Goal: Book appointment/travel/reservation: Book appointment/travel/reservation

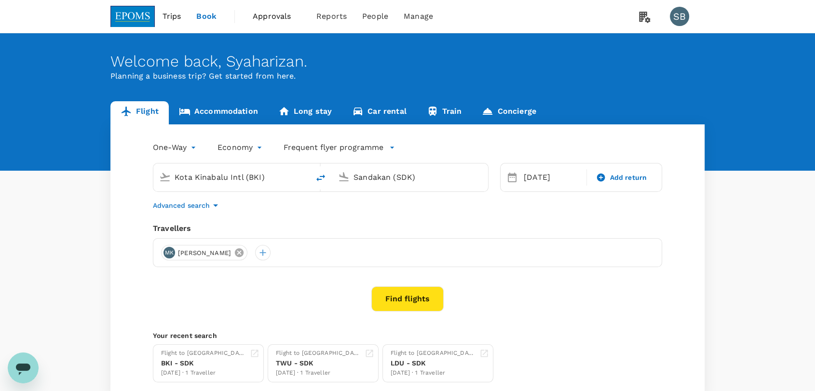
click at [245, 252] on icon at bounding box center [239, 252] width 11 height 11
click at [166, 254] on div at bounding box center [168, 252] width 15 height 15
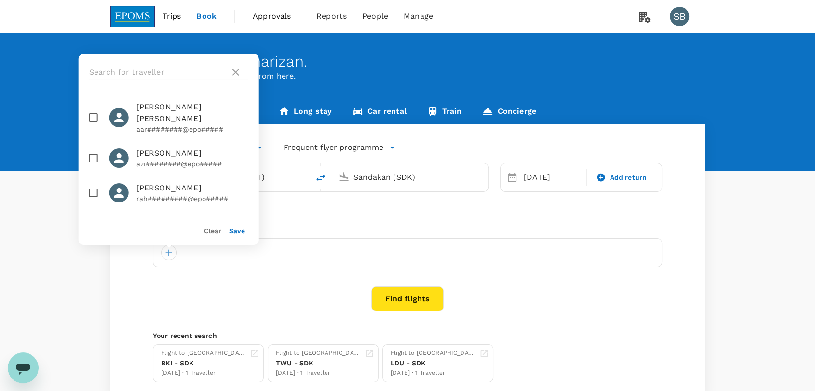
click at [117, 63] on div at bounding box center [169, 72] width 180 height 37
click at [117, 70] on input "text" at bounding box center [157, 72] width 137 height 15
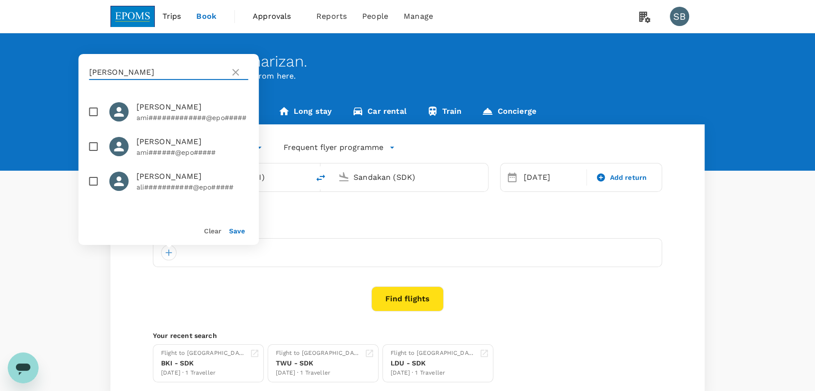
type input "[PERSON_NAME]"
click at [93, 107] on input "checkbox" at bounding box center [93, 112] width 20 height 20
checkbox input "true"
click at [132, 73] on input "[PERSON_NAME]" at bounding box center [157, 72] width 137 height 15
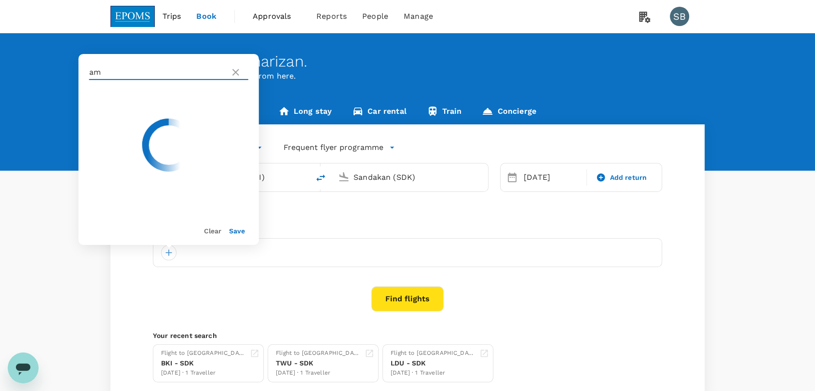
type input "a"
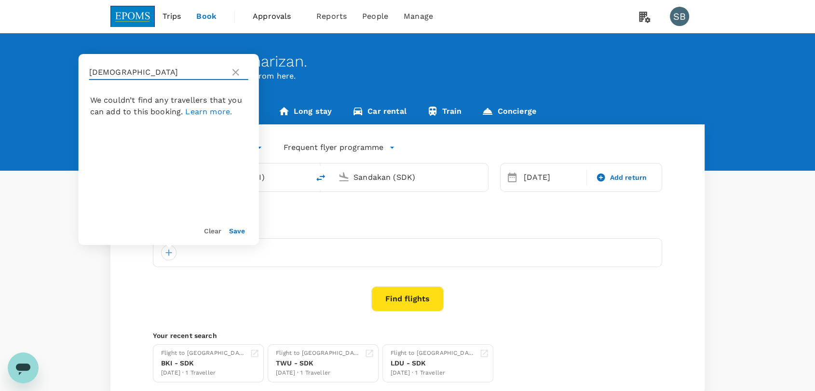
type input "[DEMOGRAPHIC_DATA]"
click at [232, 70] on icon at bounding box center [236, 73] width 12 height 12
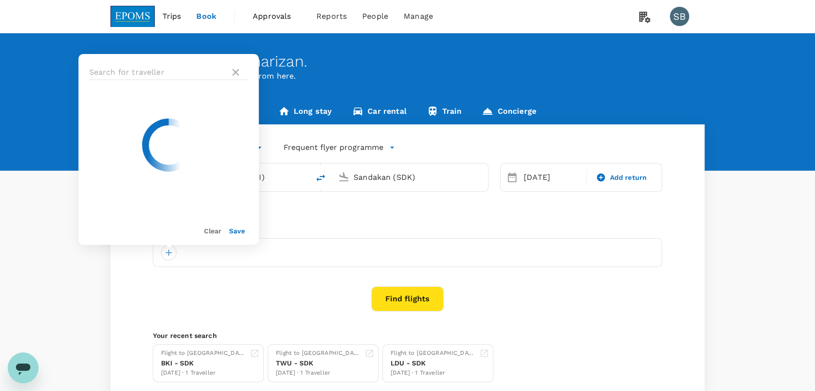
click at [237, 225] on div "Save" at bounding box center [233, 226] width 24 height 19
click at [239, 231] on button "Save" at bounding box center [237, 231] width 16 height 8
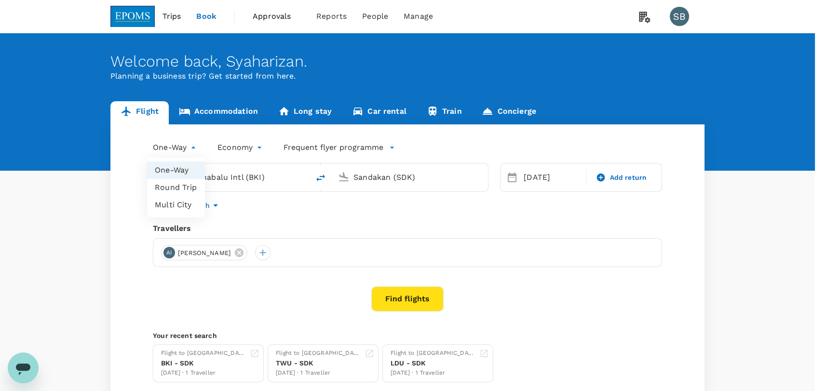
click at [187, 150] on body "Trips Book Approvals 0 Reports People Manage SB Welcome back , [GEOGRAPHIC_DATA…" at bounding box center [411, 229] width 823 height 458
click at [185, 188] on li "Round Trip" at bounding box center [176, 187] width 58 height 17
type input "roundtrip"
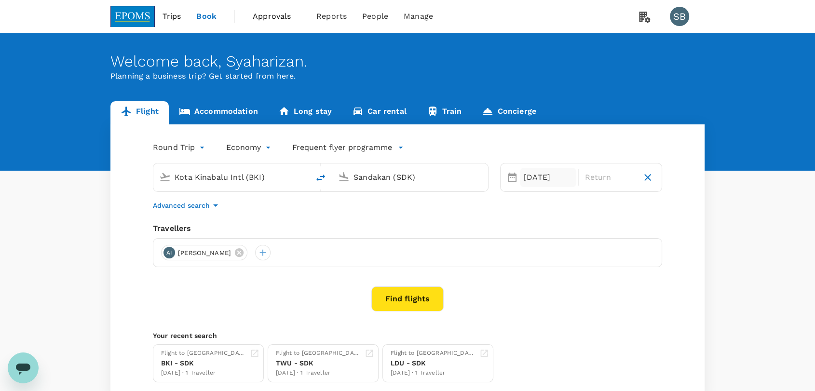
click at [540, 175] on div "[DATE]" at bounding box center [548, 177] width 56 height 19
click at [542, 317] on div "29" at bounding box center [539, 316] width 18 height 18
click at [553, 317] on div "30" at bounding box center [557, 316] width 18 height 18
click at [270, 257] on div at bounding box center [262, 252] width 15 height 15
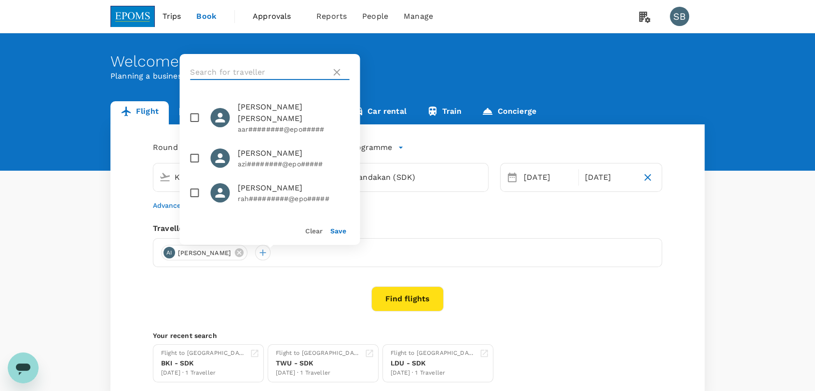
click at [212, 73] on input "text" at bounding box center [258, 72] width 137 height 15
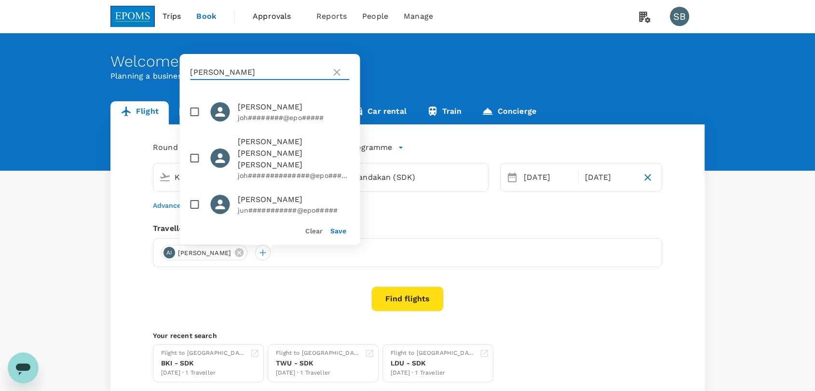
type input "[PERSON_NAME]"
click at [193, 148] on input "checkbox" at bounding box center [194, 158] width 20 height 20
checkbox input "true"
click at [341, 235] on div "Save" at bounding box center [334, 226] width 24 height 19
click at [340, 232] on button "Save" at bounding box center [338, 231] width 16 height 8
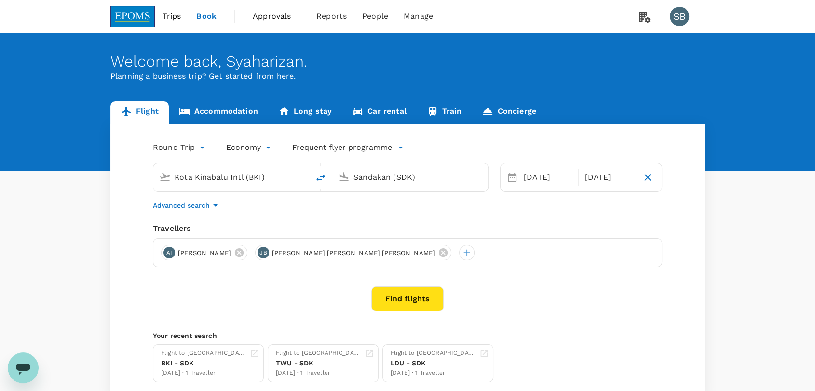
click at [247, 175] on input "Kota Kinabalu Intl (BKI)" at bounding box center [232, 177] width 114 height 15
click at [250, 213] on p "[GEOGRAPHIC_DATA] Intl" at bounding box center [246, 215] width 170 height 10
type input "Kuala Lumpur Intl ([GEOGRAPHIC_DATA])"
click at [387, 179] on input "Sandakan (SDK)" at bounding box center [411, 177] width 114 height 15
click at [385, 209] on div "Langkawi Intl LGK" at bounding box center [418, 215] width 206 height 15
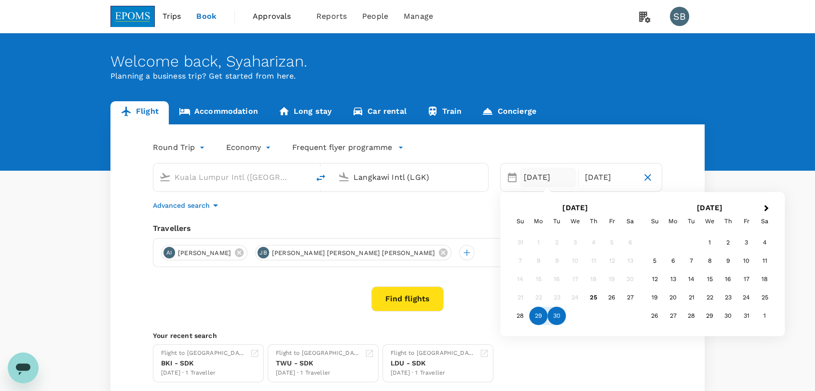
type input "Langkawi Intl (LGK)"
click at [510, 347] on div "Flight to Sandakan BKI - SDK [DATE] · 1 Traveller Flight to [GEOGRAPHIC_DATA] T…" at bounding box center [405, 362] width 513 height 42
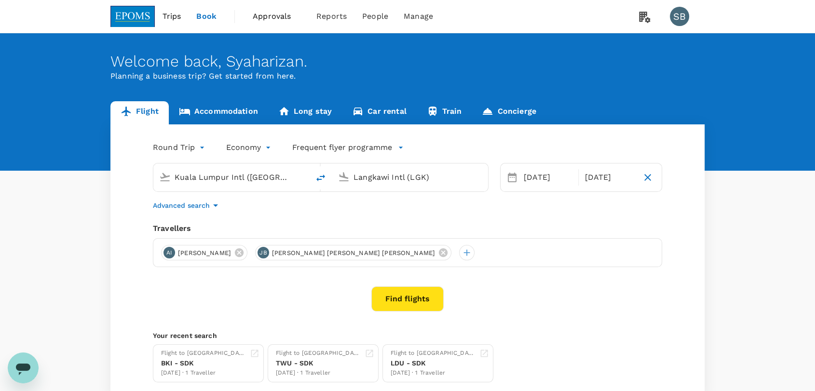
click at [409, 296] on button "Find flights" at bounding box center [407, 299] width 72 height 25
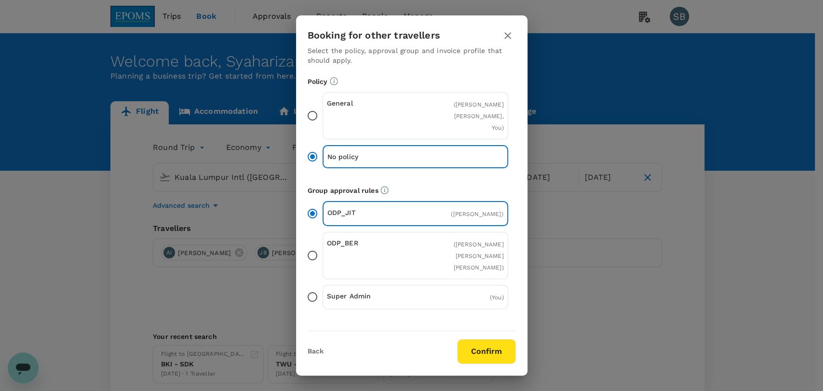
click at [478, 345] on button "Confirm" at bounding box center [486, 351] width 59 height 25
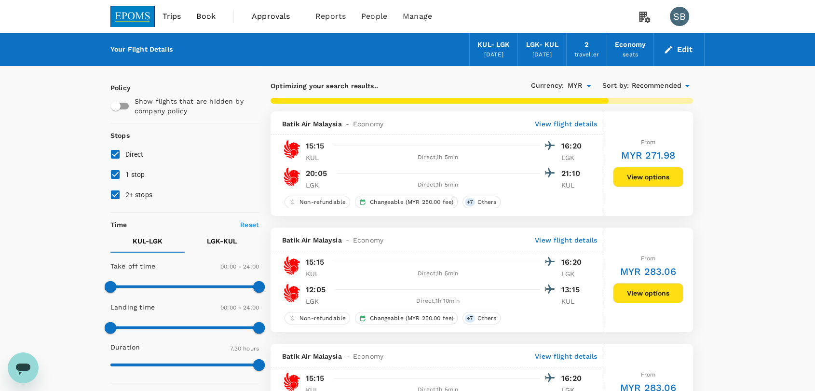
click at [657, 82] on span "Recommended" at bounding box center [656, 86] width 50 height 11
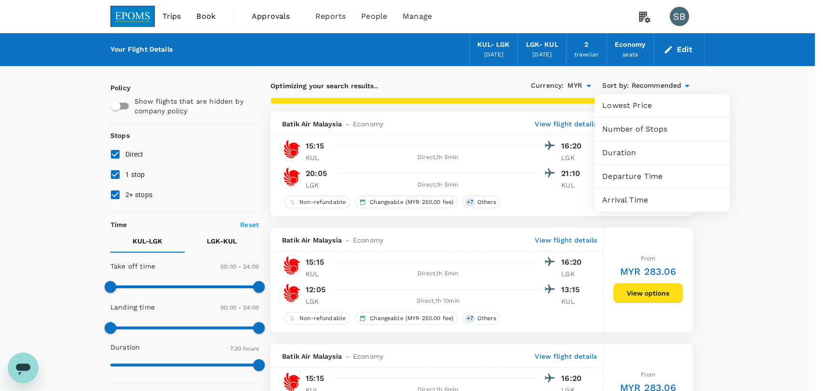
type input "625"
click at [116, 191] on div at bounding box center [411, 195] width 823 height 391
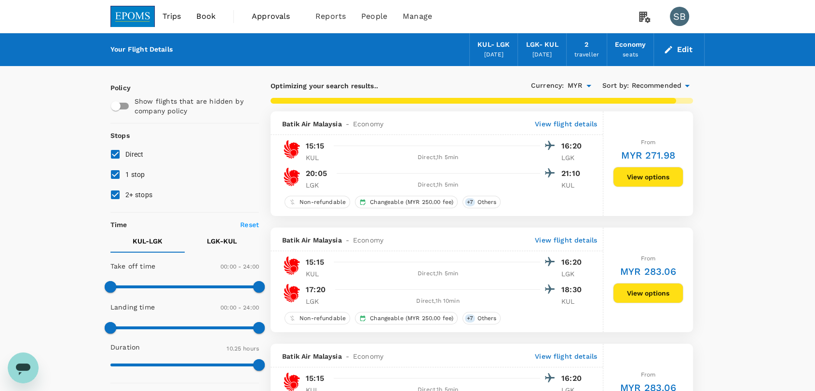
click at [116, 177] on input "1 stop" at bounding box center [115, 174] width 20 height 20
checkbox input "false"
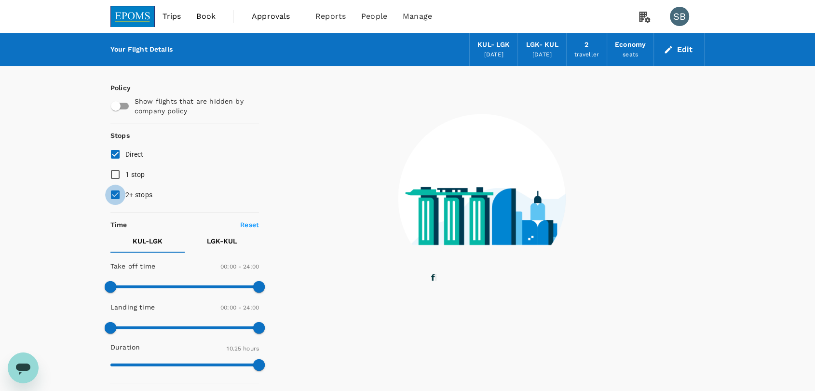
click at [111, 195] on input "2+ stops" at bounding box center [115, 195] width 20 height 20
checkbox input "false"
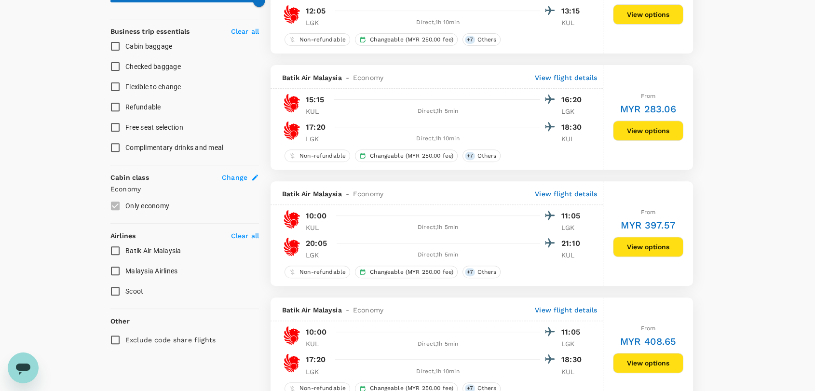
scroll to position [428, 0]
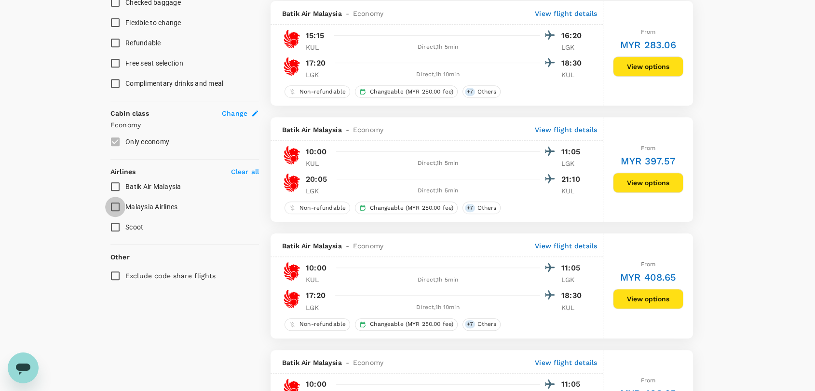
click at [114, 211] on input "Malaysia Airlines" at bounding box center [115, 207] width 20 height 20
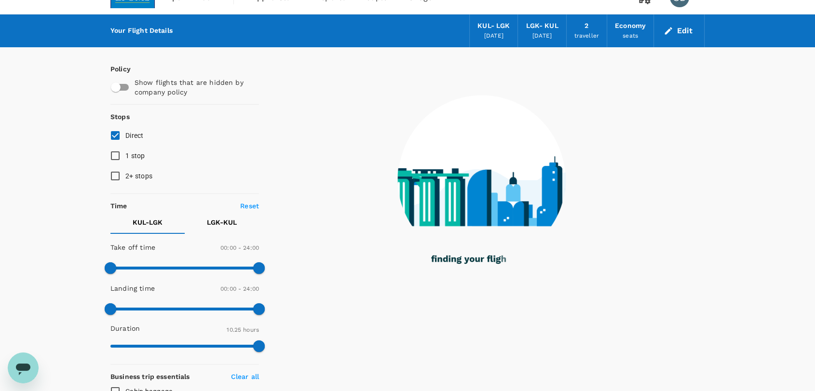
scroll to position [0, 0]
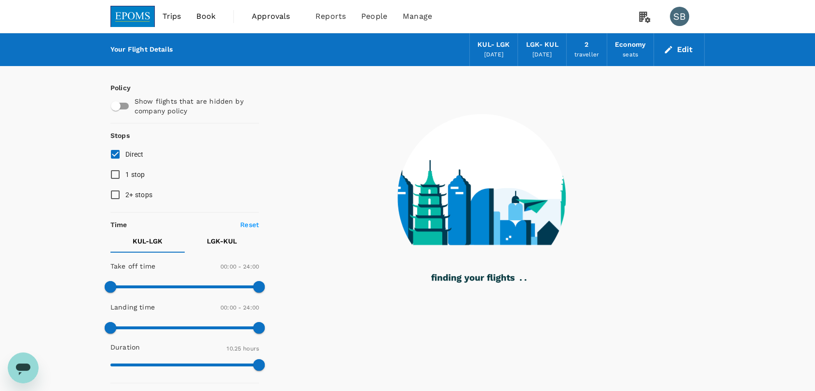
checkbox input "false"
checkbox input "true"
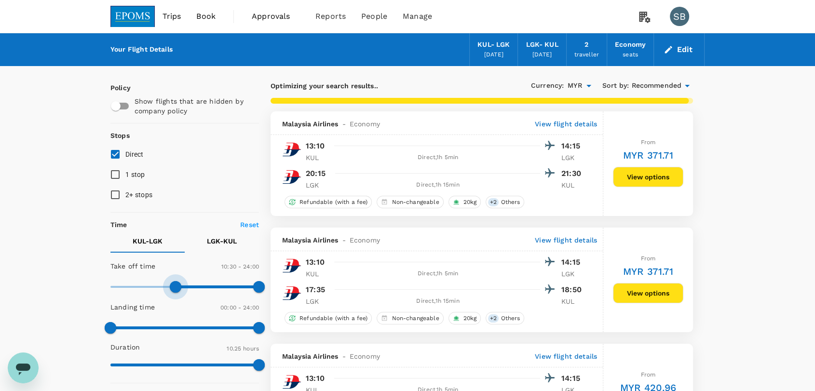
type input "660"
drag, startPoint x: 113, startPoint y: 288, endPoint x: 179, endPoint y: 286, distance: 66.1
click at [179, 286] on span at bounding box center [179, 287] width 12 height 12
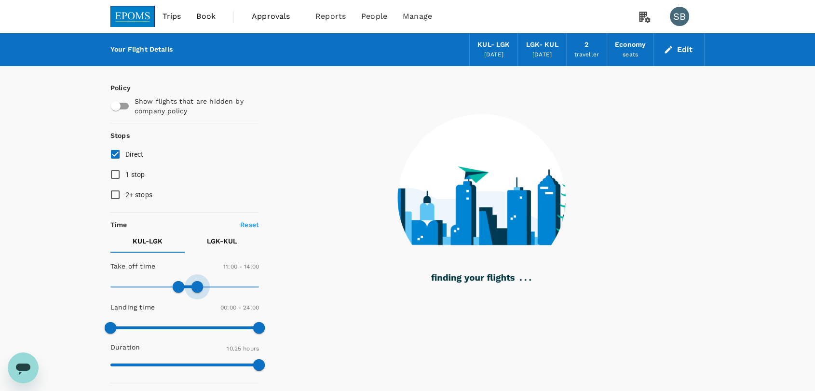
type input "810"
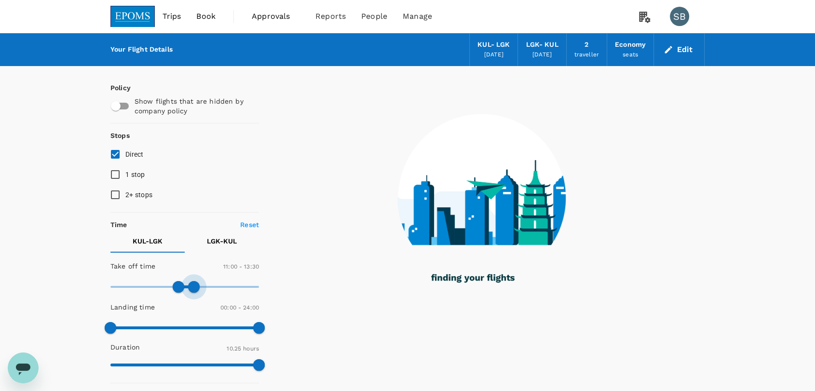
drag, startPoint x: 254, startPoint y: 290, endPoint x: 192, endPoint y: 289, distance: 61.7
click at [192, 289] on span at bounding box center [194, 287] width 12 height 12
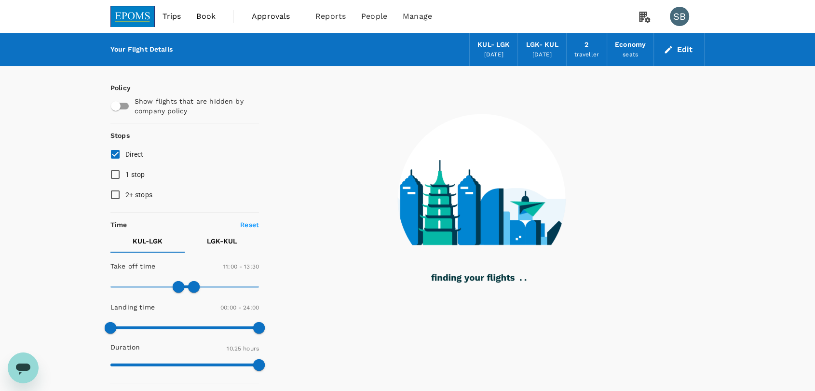
click at [216, 241] on p "LGK - KUL" at bounding box center [222, 241] width 30 height 10
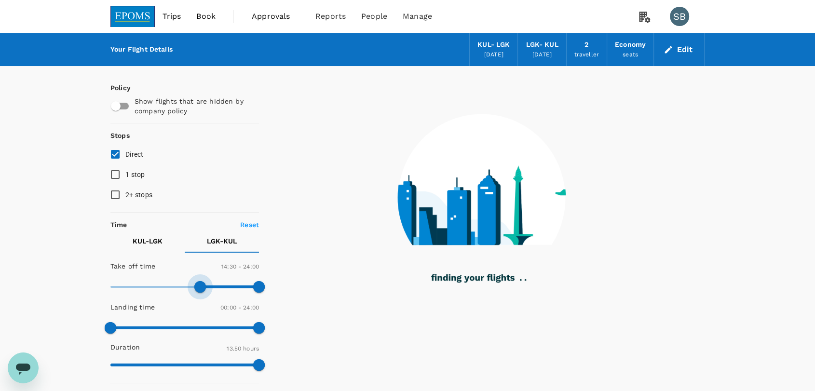
type input "1020"
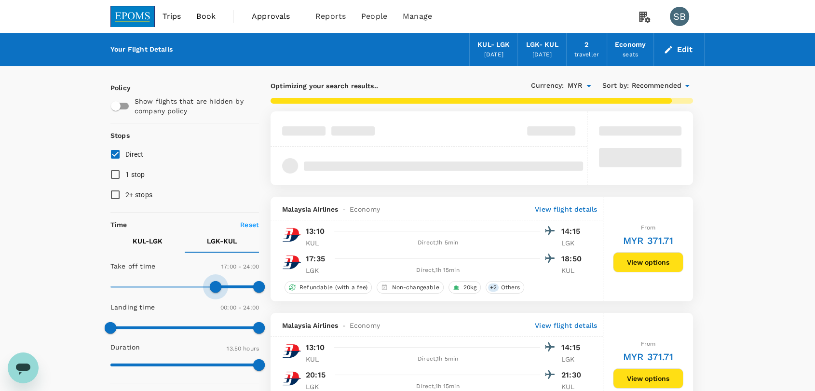
drag, startPoint x: 114, startPoint y: 286, endPoint x: 215, endPoint y: 286, distance: 101.3
click at [215, 286] on span at bounding box center [216, 287] width 12 height 12
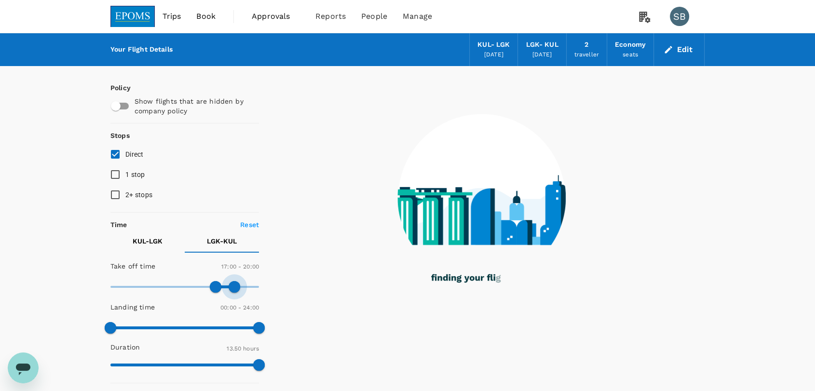
type input "1140"
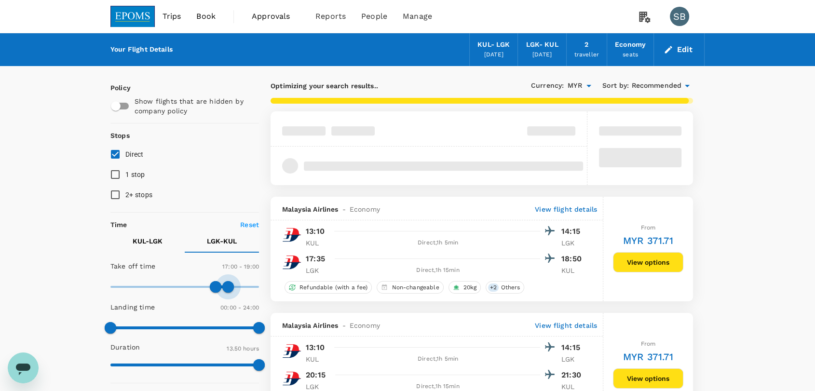
drag, startPoint x: 259, startPoint y: 290, endPoint x: 227, endPoint y: 293, distance: 31.5
click at [227, 293] on span at bounding box center [228, 287] width 12 height 12
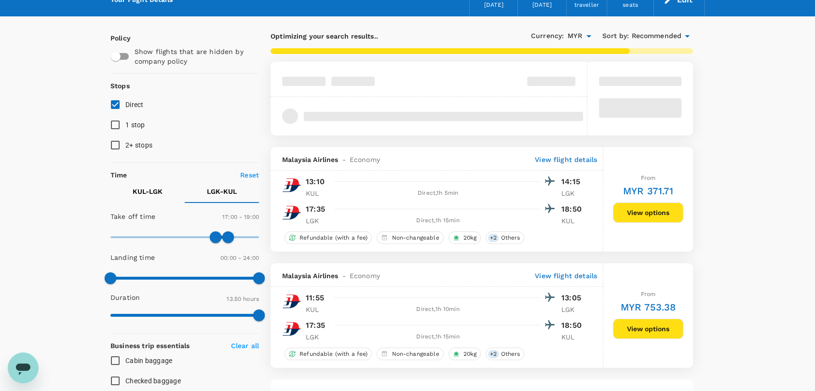
scroll to position [161, 0]
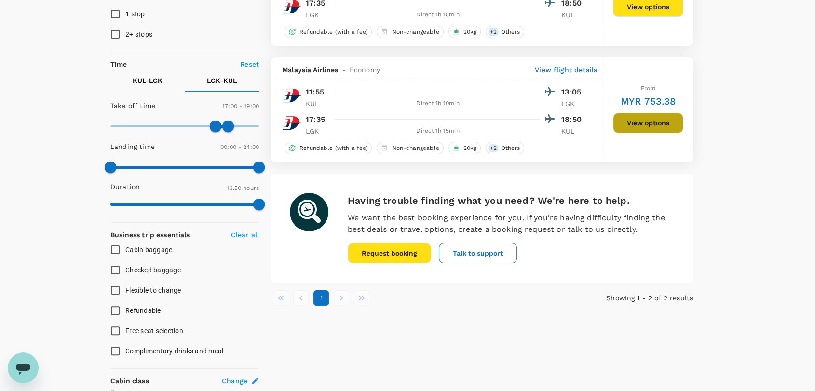
click at [651, 128] on button "View options" at bounding box center [648, 123] width 70 height 20
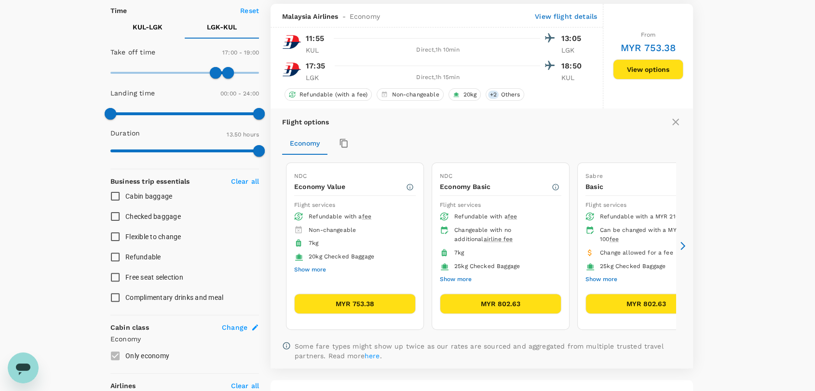
scroll to position [218, 0]
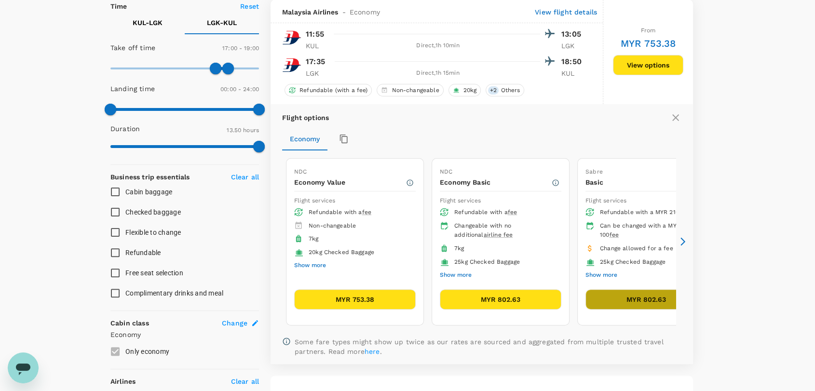
click at [641, 300] on button "MYR 802.63" at bounding box center [647, 299] width 122 height 20
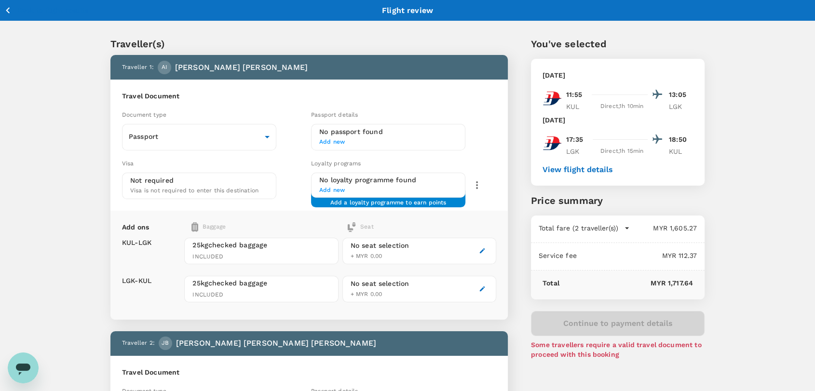
click at [15, 9] on button "Back to flight results" at bounding box center [46, 10] width 84 height 12
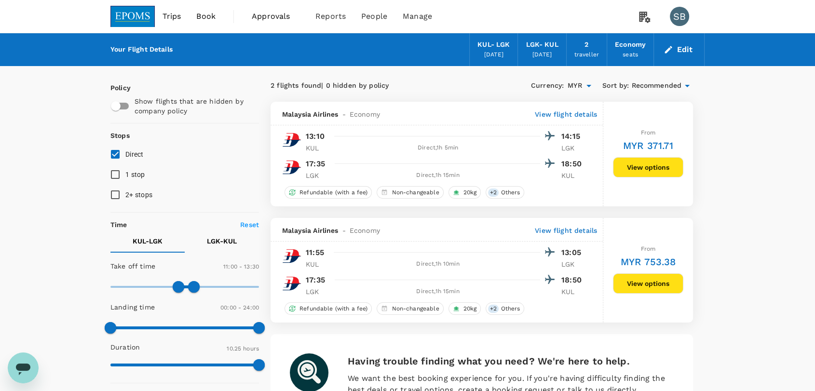
click at [146, 9] on img at bounding box center [132, 16] width 44 height 21
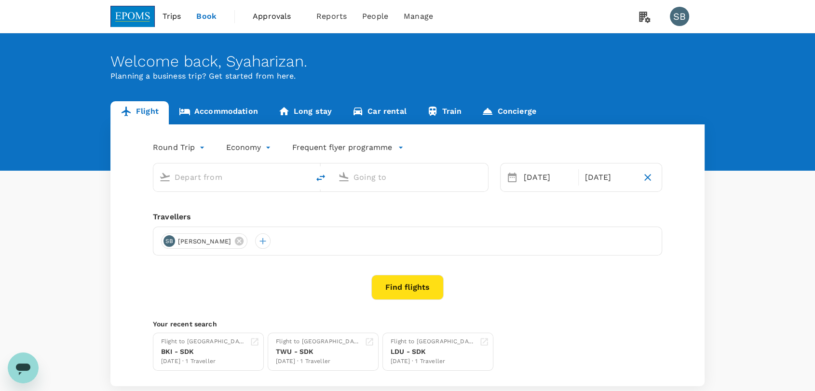
type input "Kuala Lumpur Intl ([GEOGRAPHIC_DATA])"
type input "Langkawi Intl (LGK)"
type input "Kuala Lumpur Intl ([GEOGRAPHIC_DATA])"
type input "Langkawi Intl (LGK)"
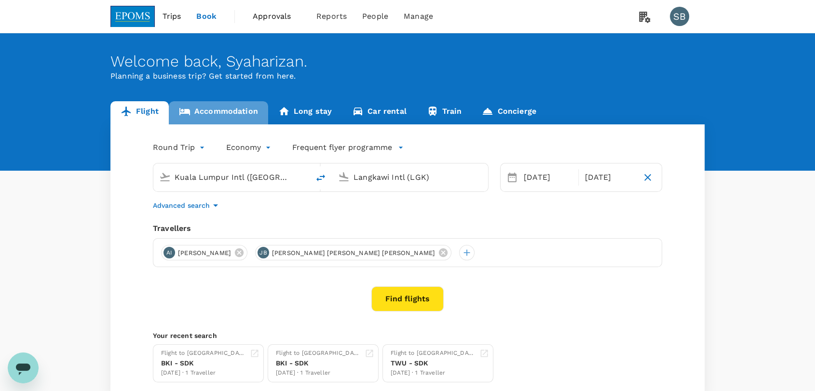
click at [239, 113] on link "Accommodation" at bounding box center [218, 112] width 99 height 23
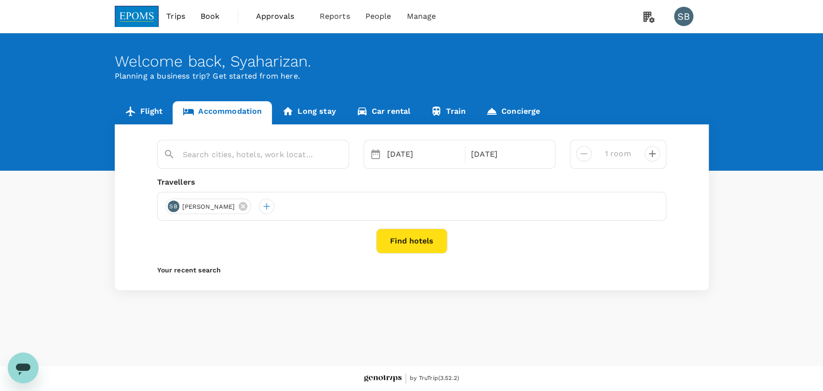
type input "The [GEOGRAPHIC_DATA]"
click at [246, 205] on icon at bounding box center [243, 206] width 9 height 9
click at [167, 206] on div at bounding box center [172, 206] width 15 height 15
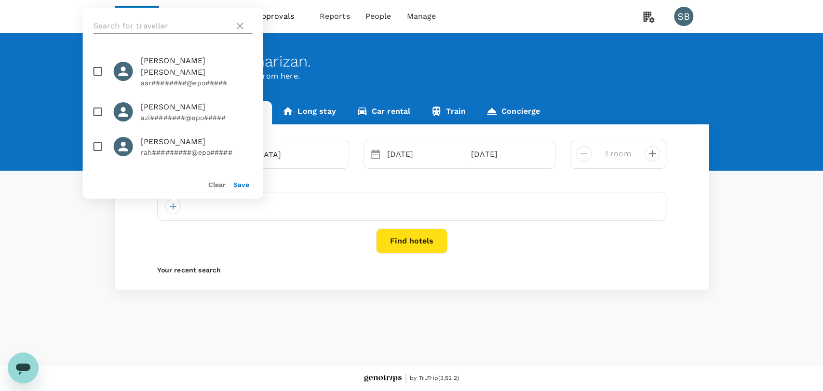
click at [122, 27] on input "text" at bounding box center [162, 25] width 137 height 15
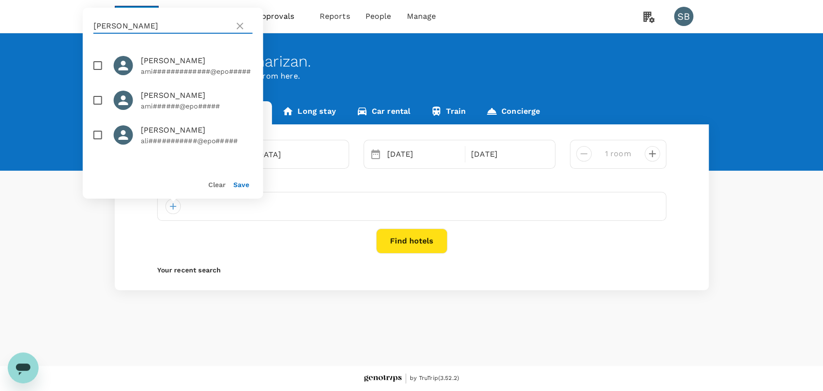
type input "[PERSON_NAME]"
click at [94, 66] on input "checkbox" at bounding box center [98, 65] width 20 height 20
checkbox input "true"
click at [238, 182] on button "Save" at bounding box center [241, 185] width 16 height 8
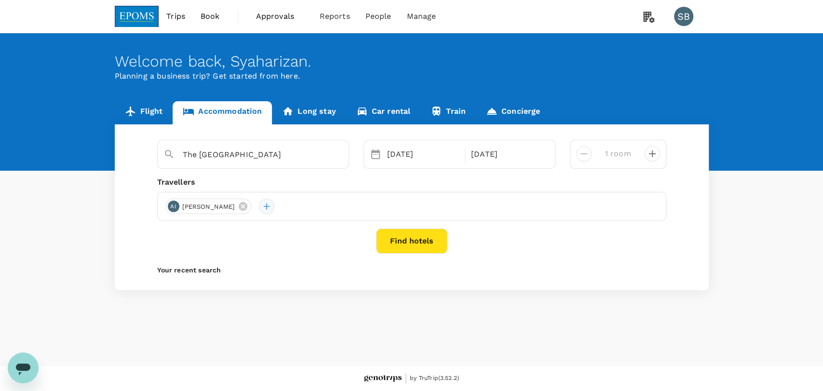
click at [272, 203] on div at bounding box center [266, 206] width 15 height 15
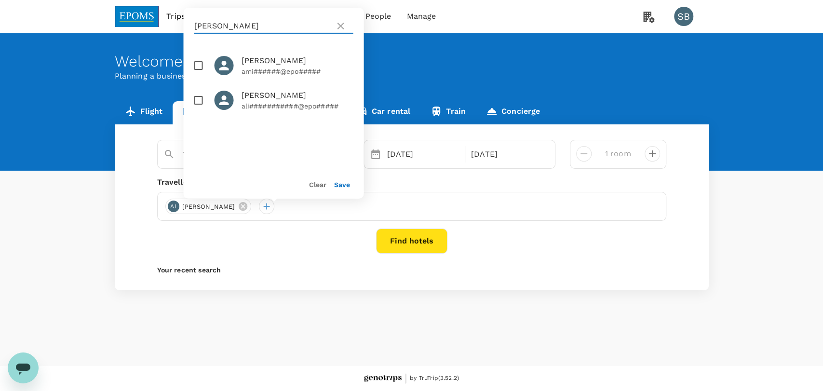
drag, startPoint x: 234, startPoint y: 24, endPoint x: 189, endPoint y: 23, distance: 45.8
click at [190, 24] on div "[PERSON_NAME]" at bounding box center [273, 26] width 180 height 37
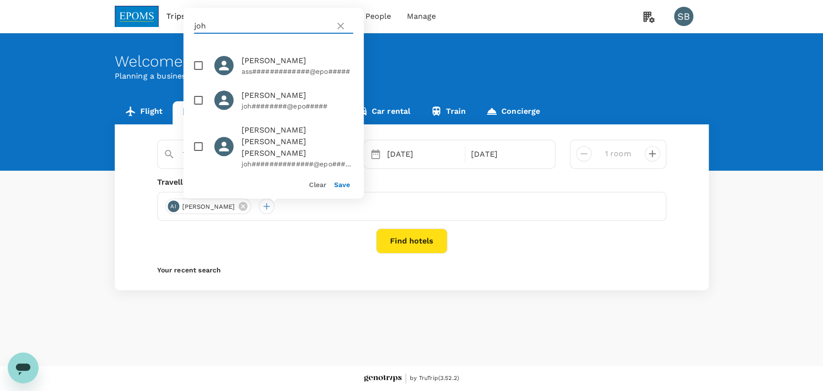
type input "joh"
click at [202, 141] on input "checkbox" at bounding box center [198, 147] width 20 height 20
checkbox input "true"
click at [342, 184] on button "Save" at bounding box center [342, 185] width 16 height 8
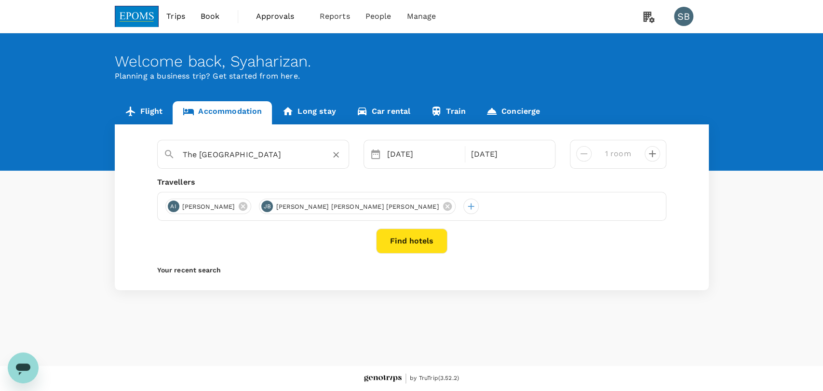
click at [333, 155] on icon "Clear" at bounding box center [336, 155] width 10 height 10
click at [272, 179] on div "[GEOGRAPHIC_DATA], [GEOGRAPHIC_DATA], [GEOGRAPHIC_DATA]" at bounding box center [258, 178] width 174 height 26
type input "[GEOGRAPHIC_DATA], [GEOGRAPHIC_DATA]"
click at [394, 161] on div "[DATE]" at bounding box center [423, 154] width 80 height 19
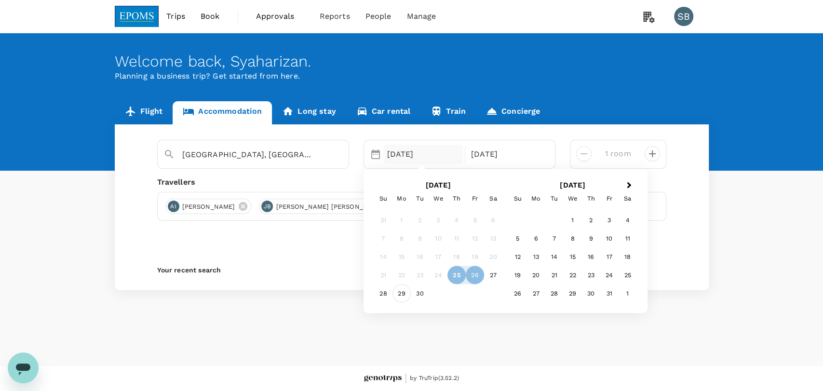
click at [409, 293] on div "29" at bounding box center [402, 293] width 18 height 18
click at [417, 293] on div "30" at bounding box center [420, 293] width 18 height 18
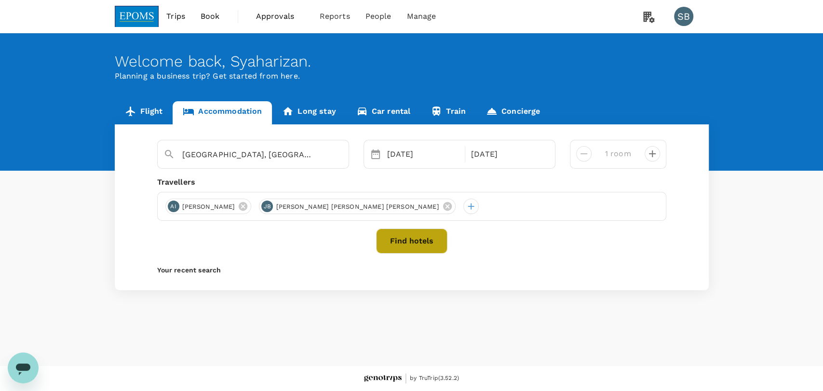
click at [410, 243] on button "Find hotels" at bounding box center [411, 241] width 71 height 25
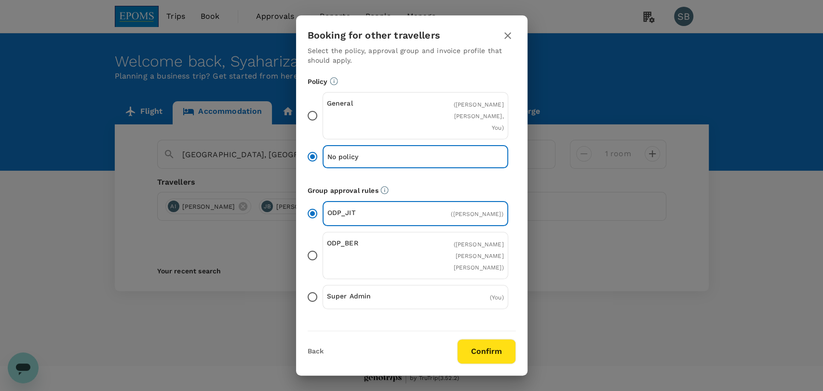
click at [509, 40] on icon "button" at bounding box center [508, 36] width 12 height 12
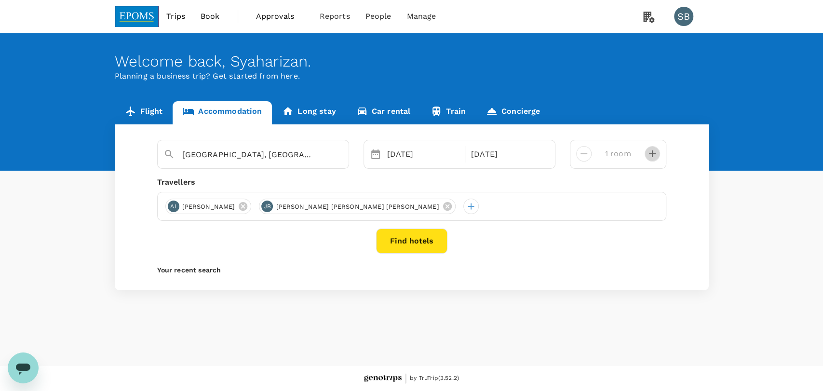
click at [649, 155] on icon "decrease" at bounding box center [653, 154] width 12 height 12
type input "2 rooms"
click at [434, 243] on button "Find hotels" at bounding box center [411, 241] width 71 height 25
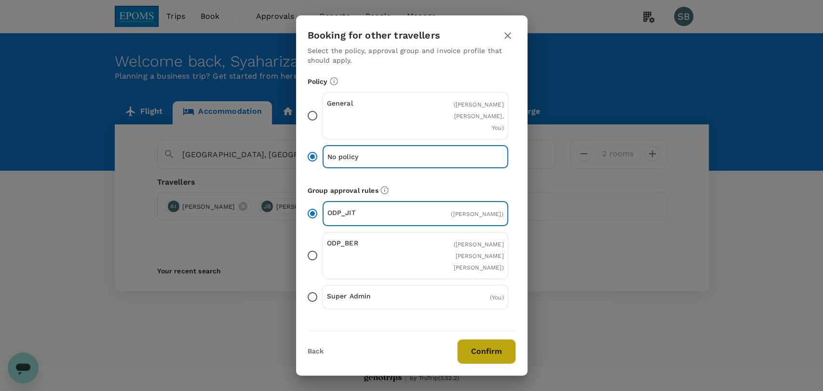
click at [489, 345] on button "Confirm" at bounding box center [486, 351] width 59 height 25
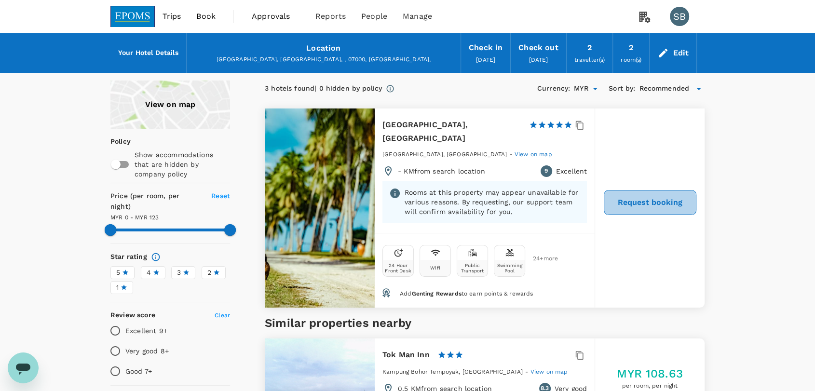
click at [644, 204] on button "Request booking" at bounding box center [650, 202] width 93 height 25
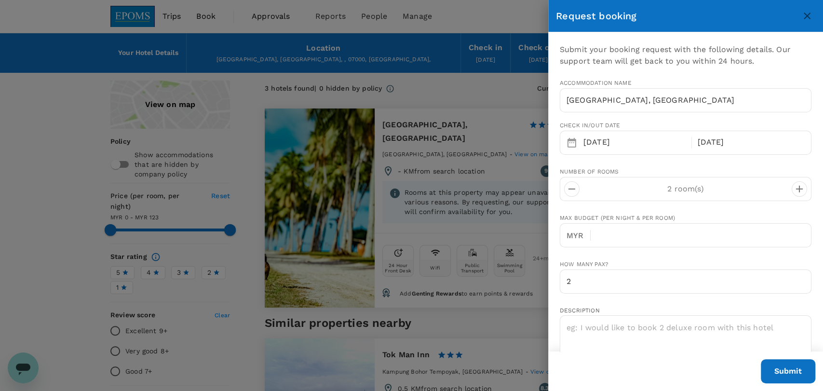
scroll to position [54, 0]
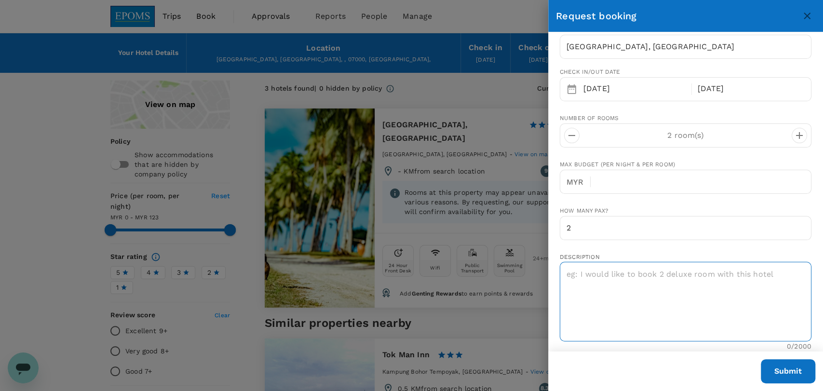
type input "122"
click at [691, 284] on textarea at bounding box center [686, 302] width 252 height 80
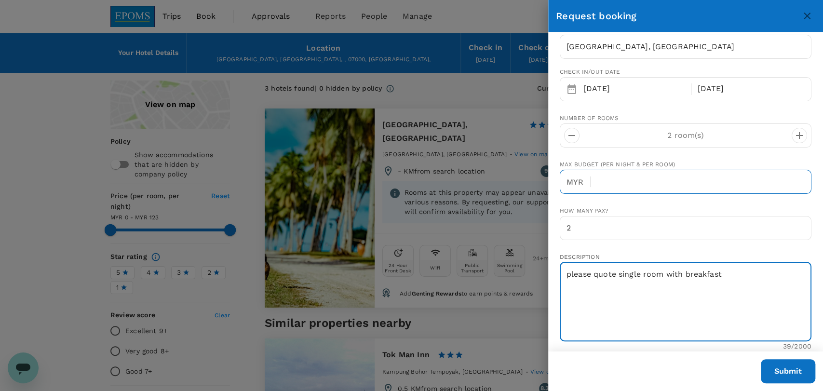
type textarea "please quote single room with breakfast"
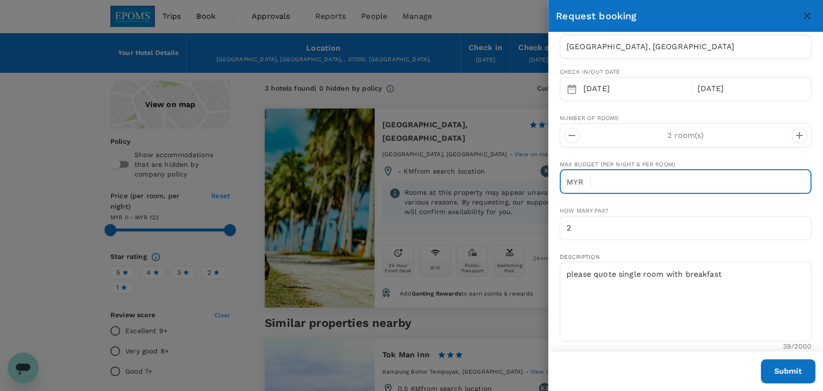
click at [681, 176] on input "text" at bounding box center [705, 182] width 213 height 24
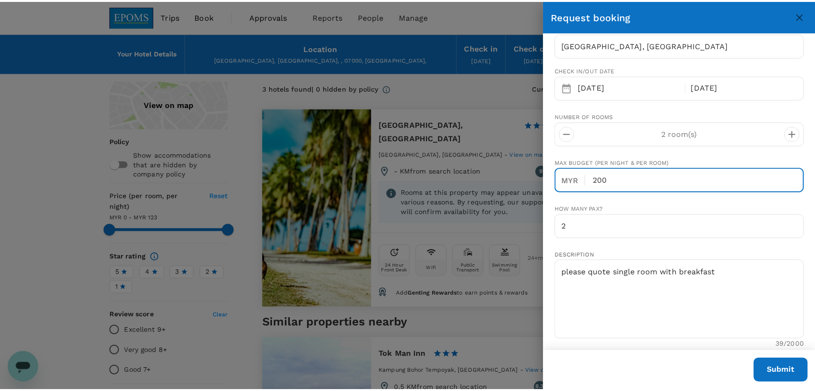
scroll to position [107, 0]
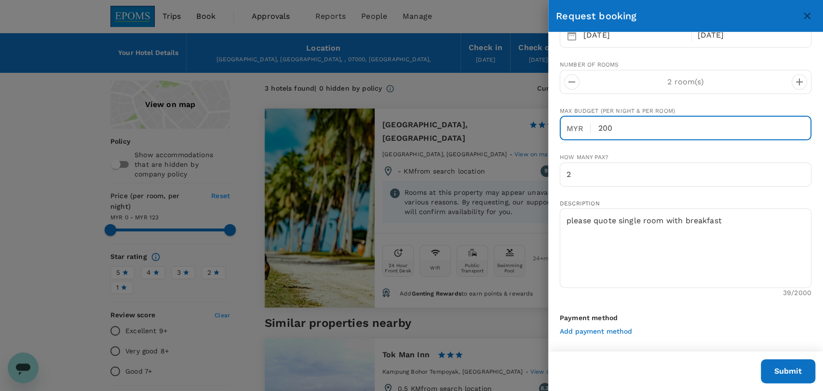
type input "200"
click at [792, 371] on button "Submit" at bounding box center [788, 371] width 55 height 24
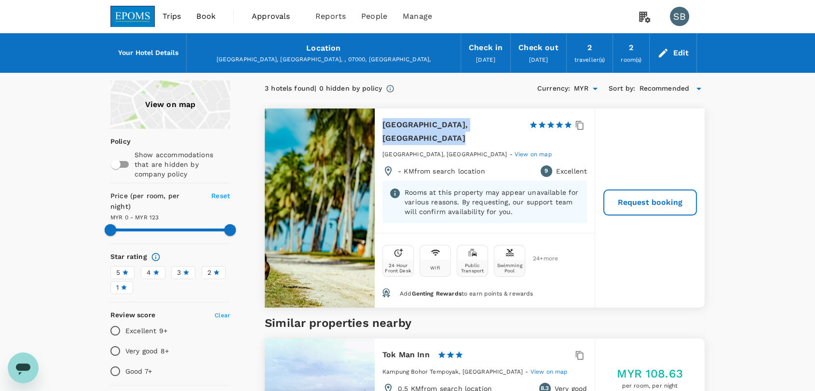
drag, startPoint x: 425, startPoint y: 139, endPoint x: 380, endPoint y: 122, distance: 49.2
click at [380, 122] on div "[GEOGRAPHIC_DATA], Langkawi 1 Star 2 Stars 3 Stars 4 Stars 5 Stars Pantai Cenan…" at bounding box center [485, 171] width 220 height 124
copy h6 "[GEOGRAPHIC_DATA], [GEOGRAPHIC_DATA]"
type input "122"
